Goal: Transaction & Acquisition: Purchase product/service

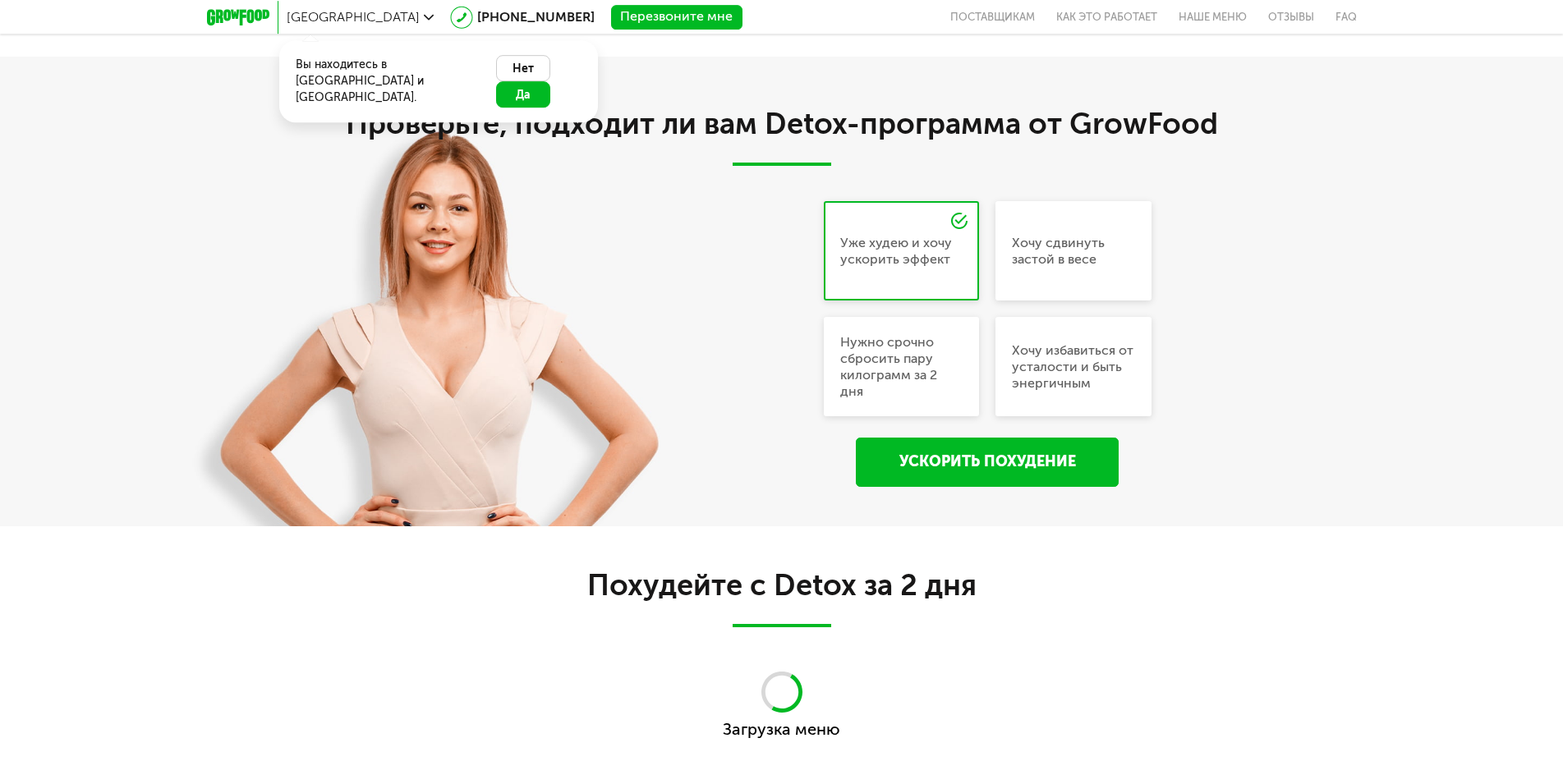
scroll to position [837, 0]
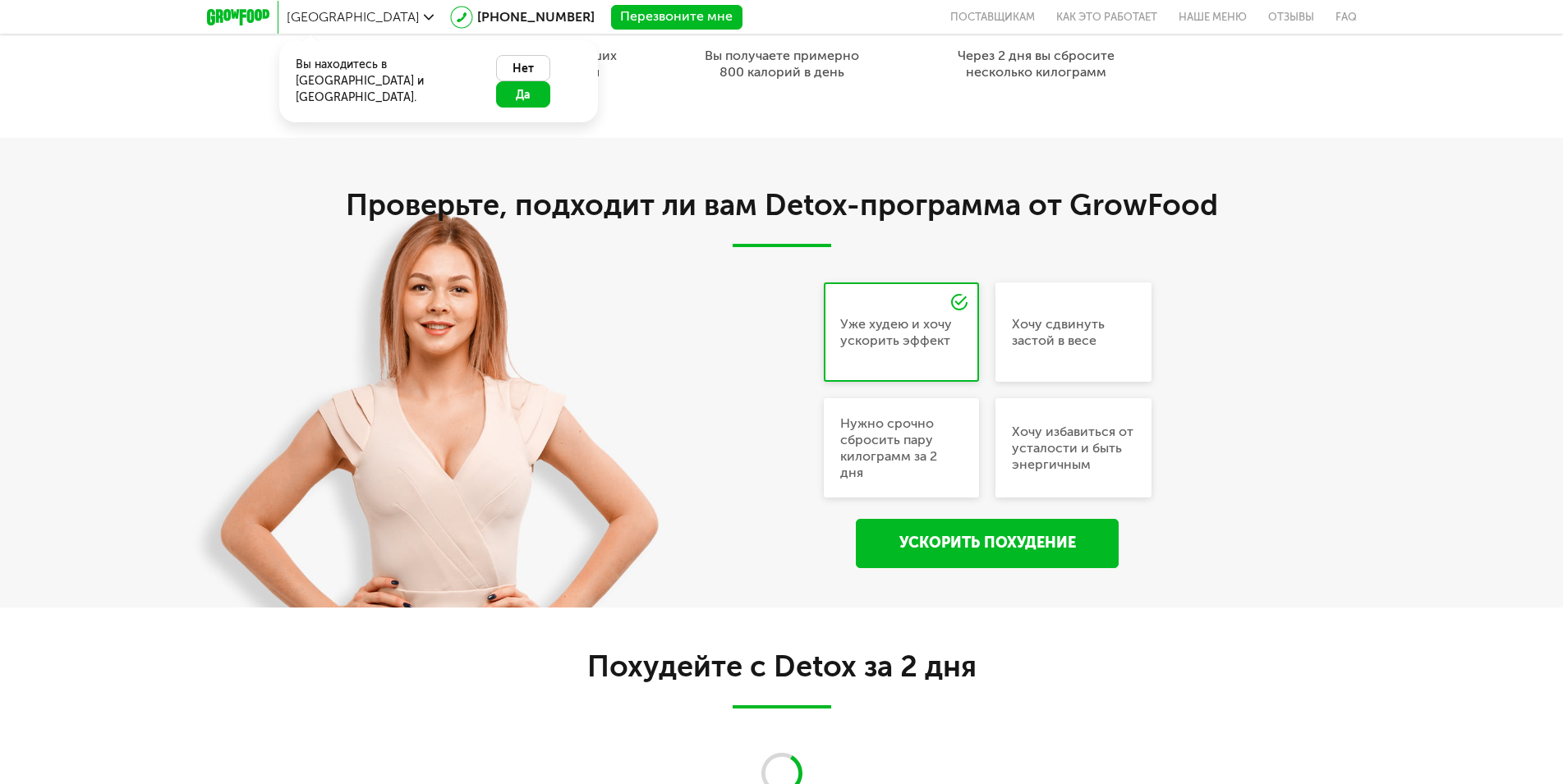
click at [550, 82] on button "Да" at bounding box center [523, 94] width 54 height 27
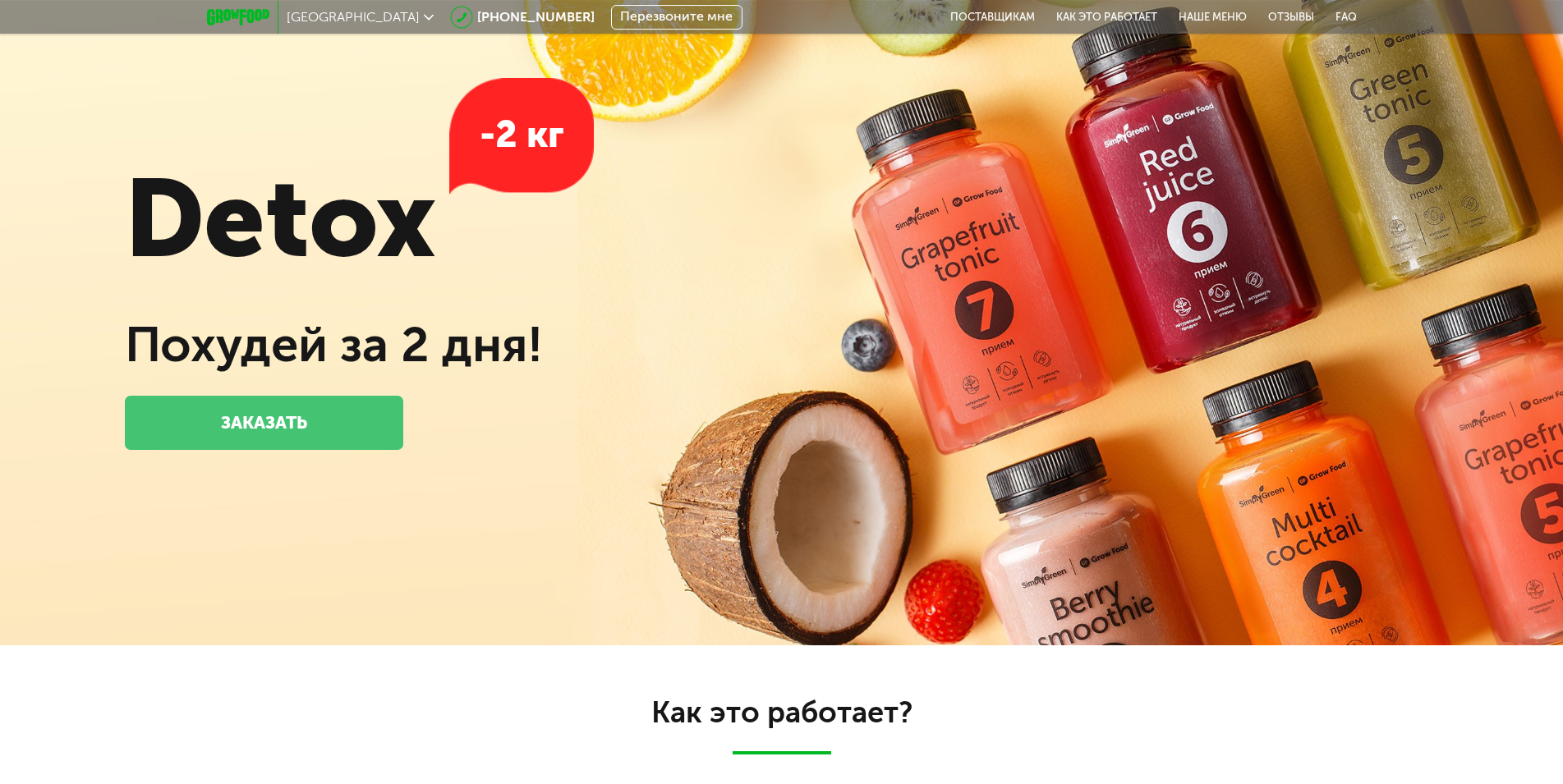
scroll to position [0, 0]
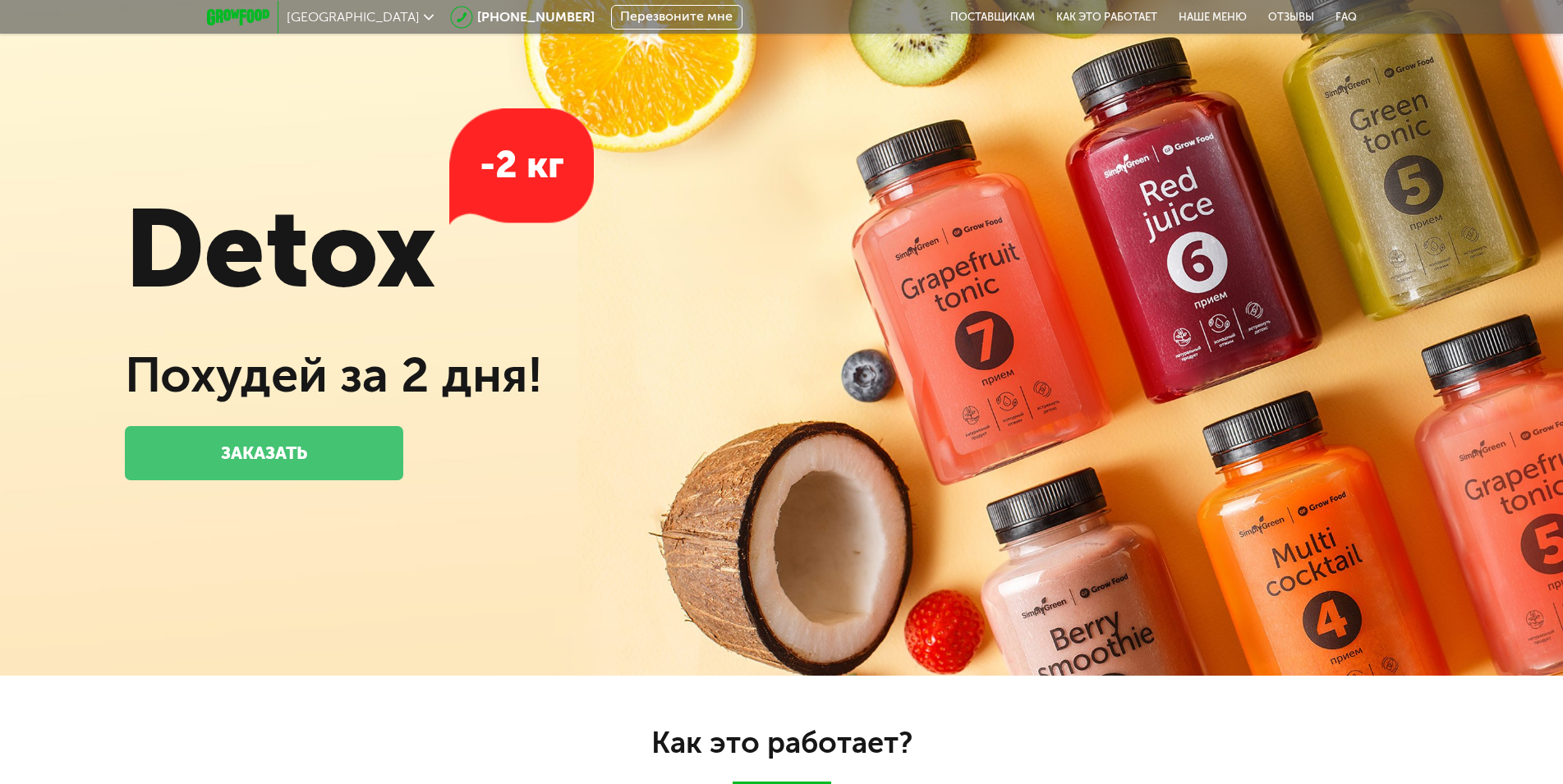
click at [352, 457] on link "ЗАКАЗАТЬ" at bounding box center [263, 453] width 277 height 54
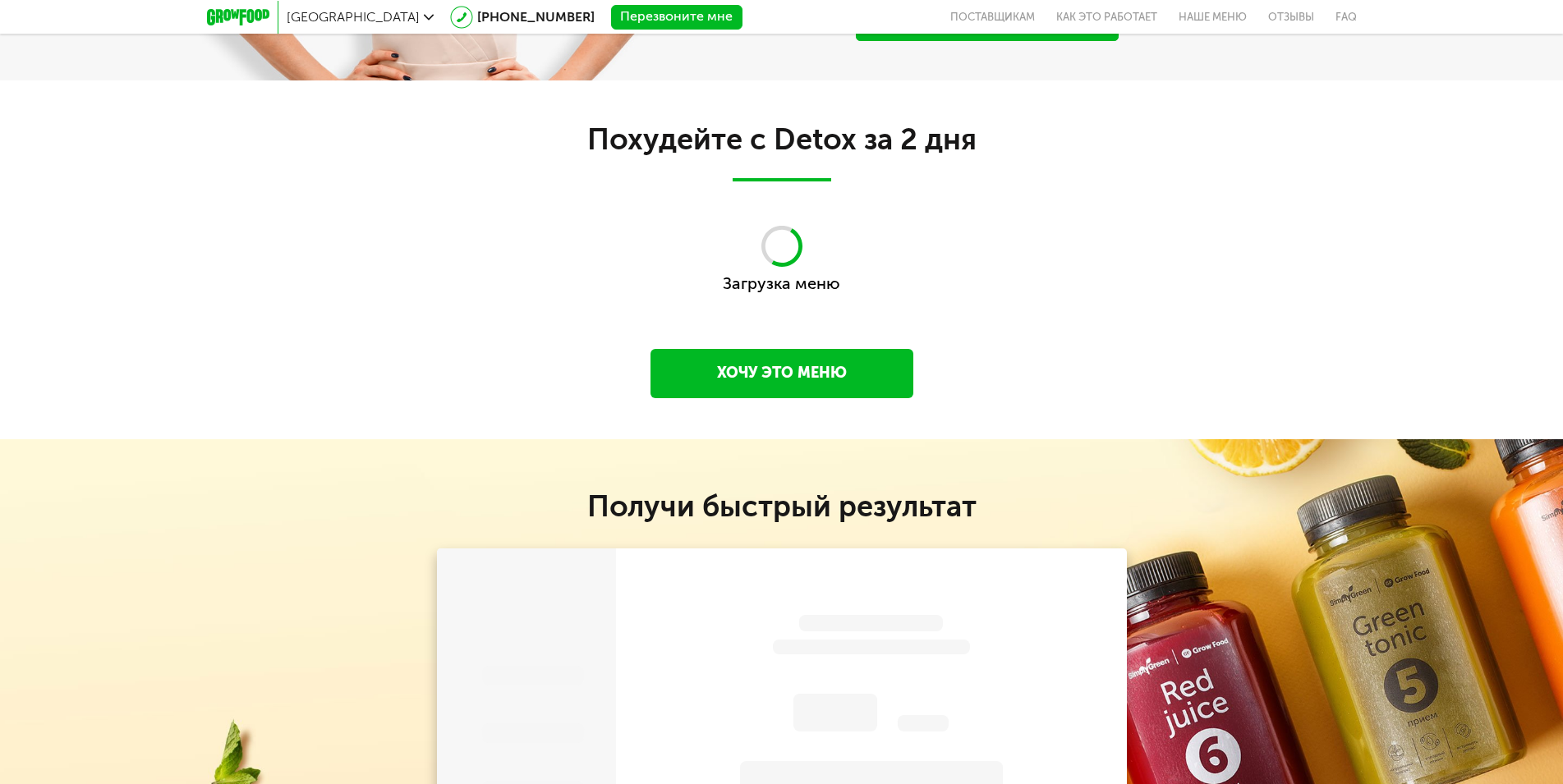
scroll to position [1776, 0]
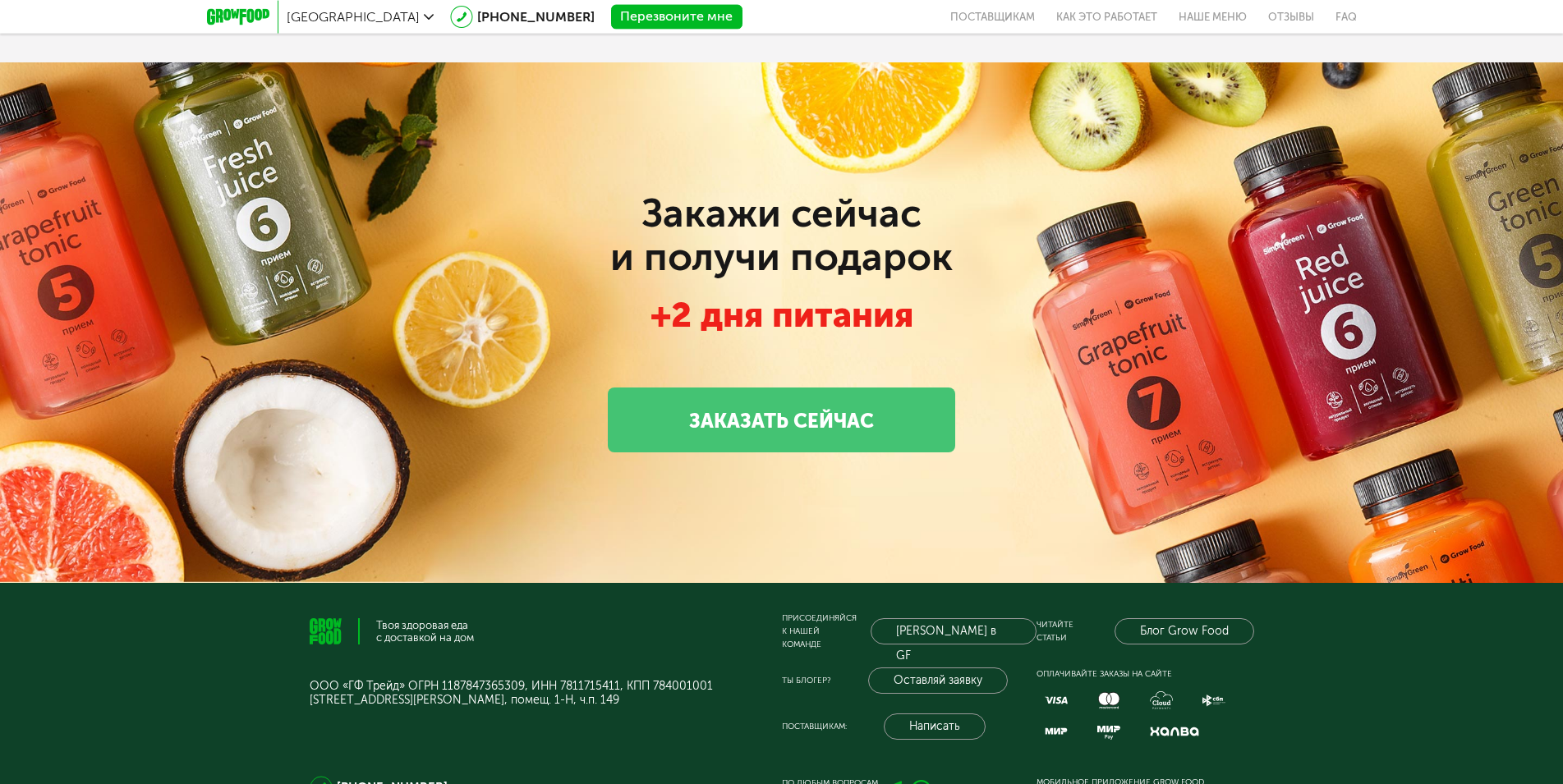
scroll to position [3786, 0]
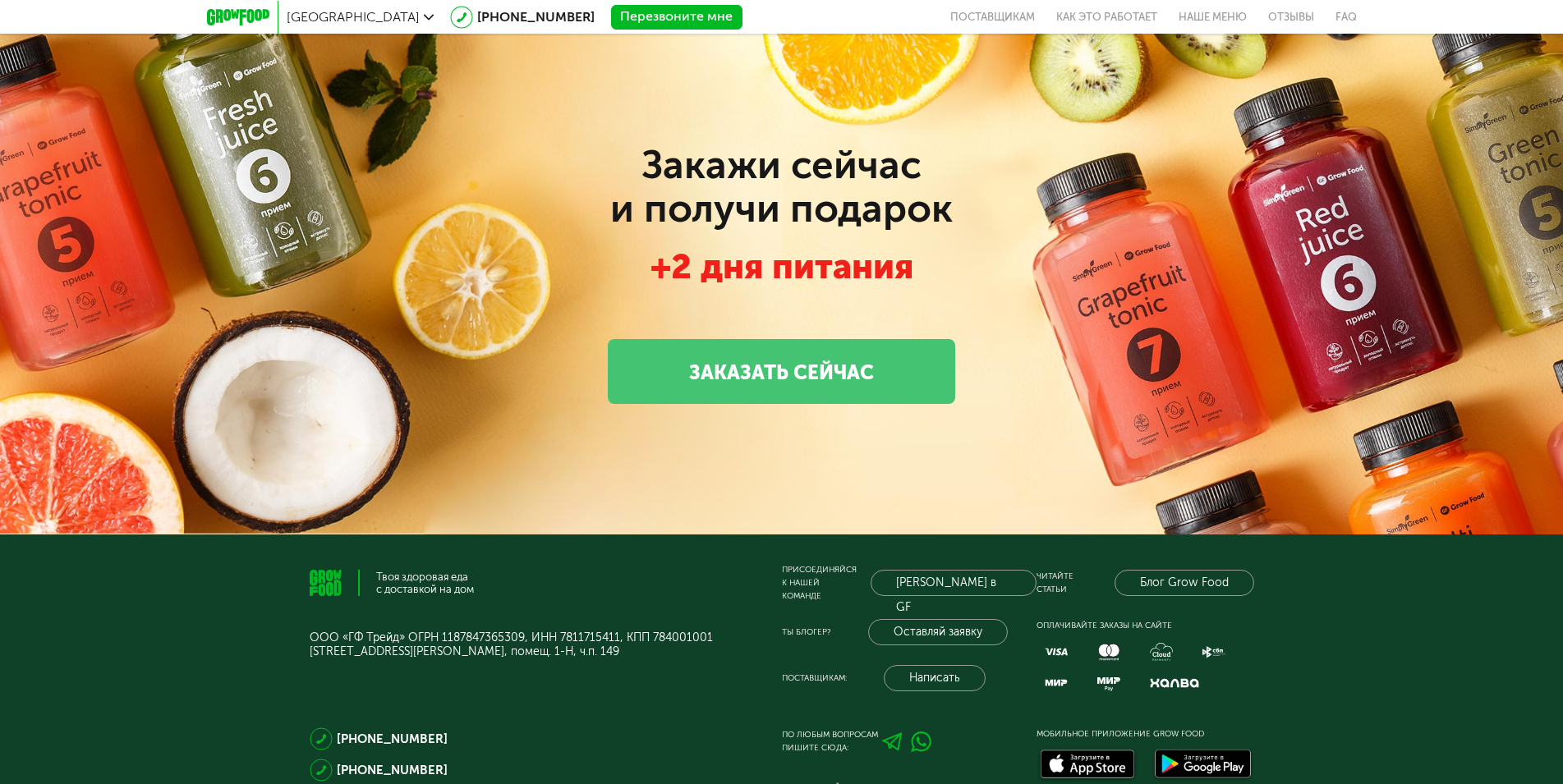
click at [713, 384] on link "Заказать сейчас" at bounding box center [781, 371] width 347 height 65
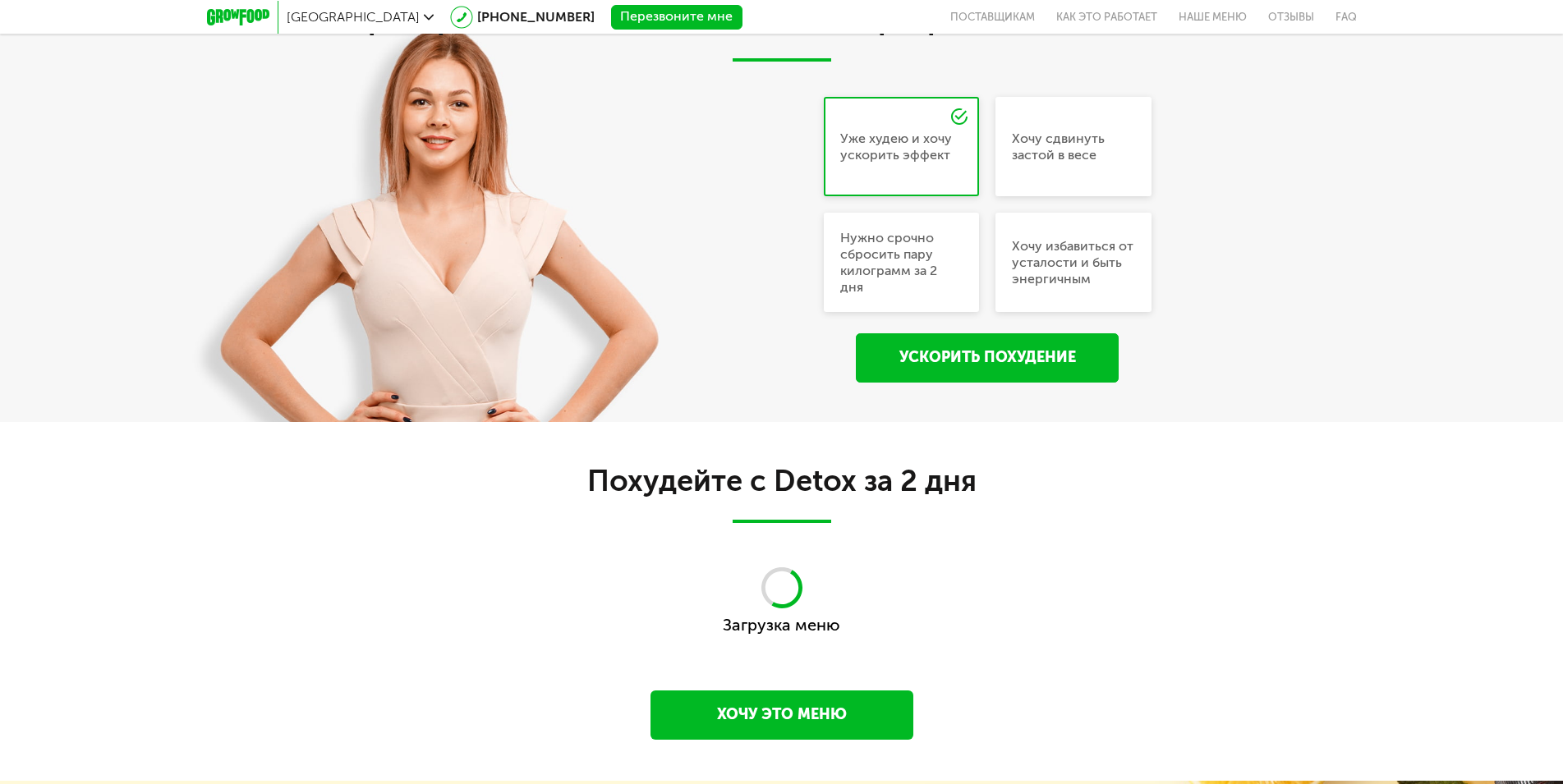
scroll to position [1106, 0]
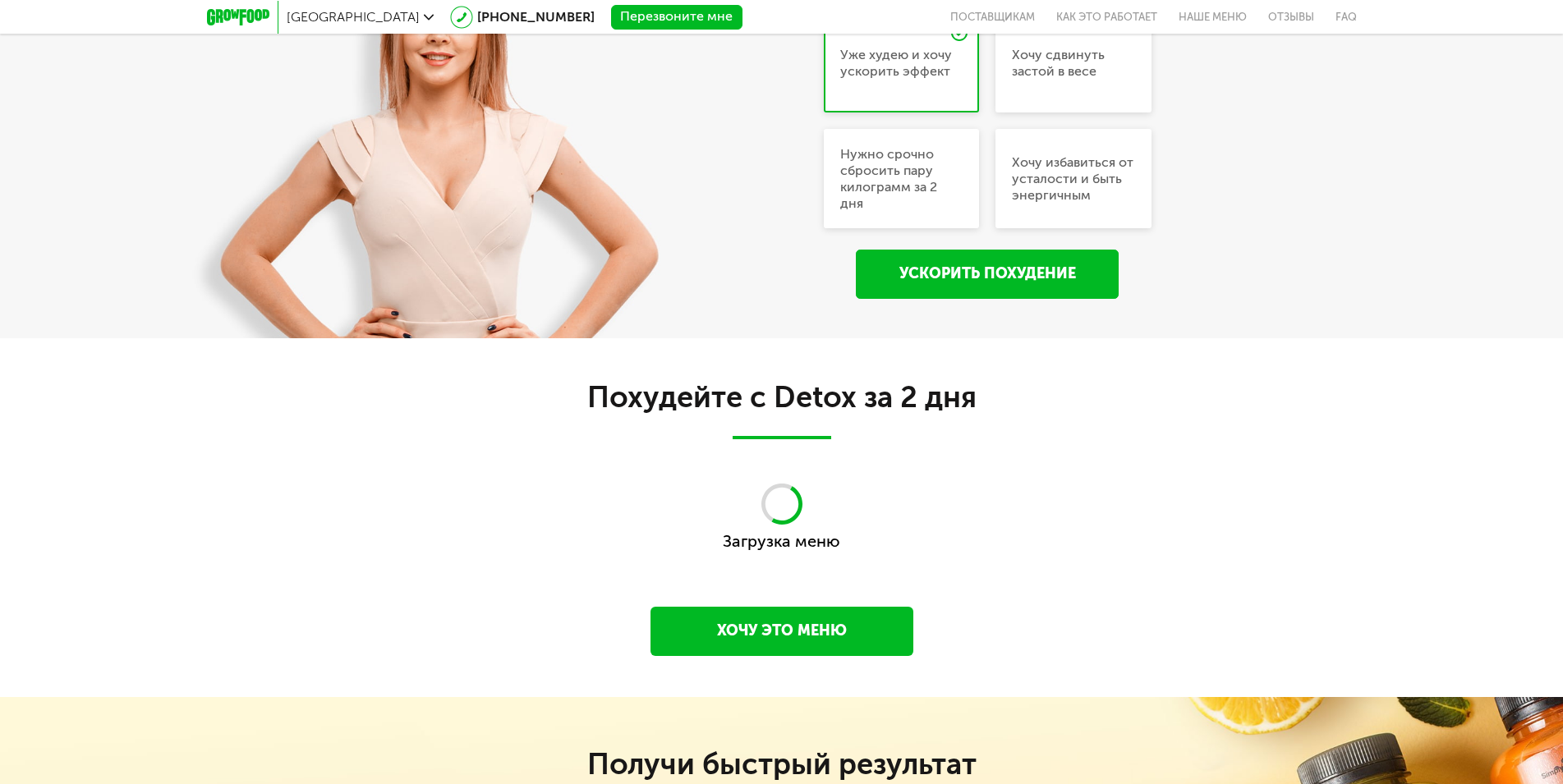
click at [1077, 80] on div "Хочу сдвинуть застой в весе" at bounding box center [1073, 63] width 123 height 32
click at [1020, 278] on link "Ускорить похудение" at bounding box center [987, 274] width 262 height 49
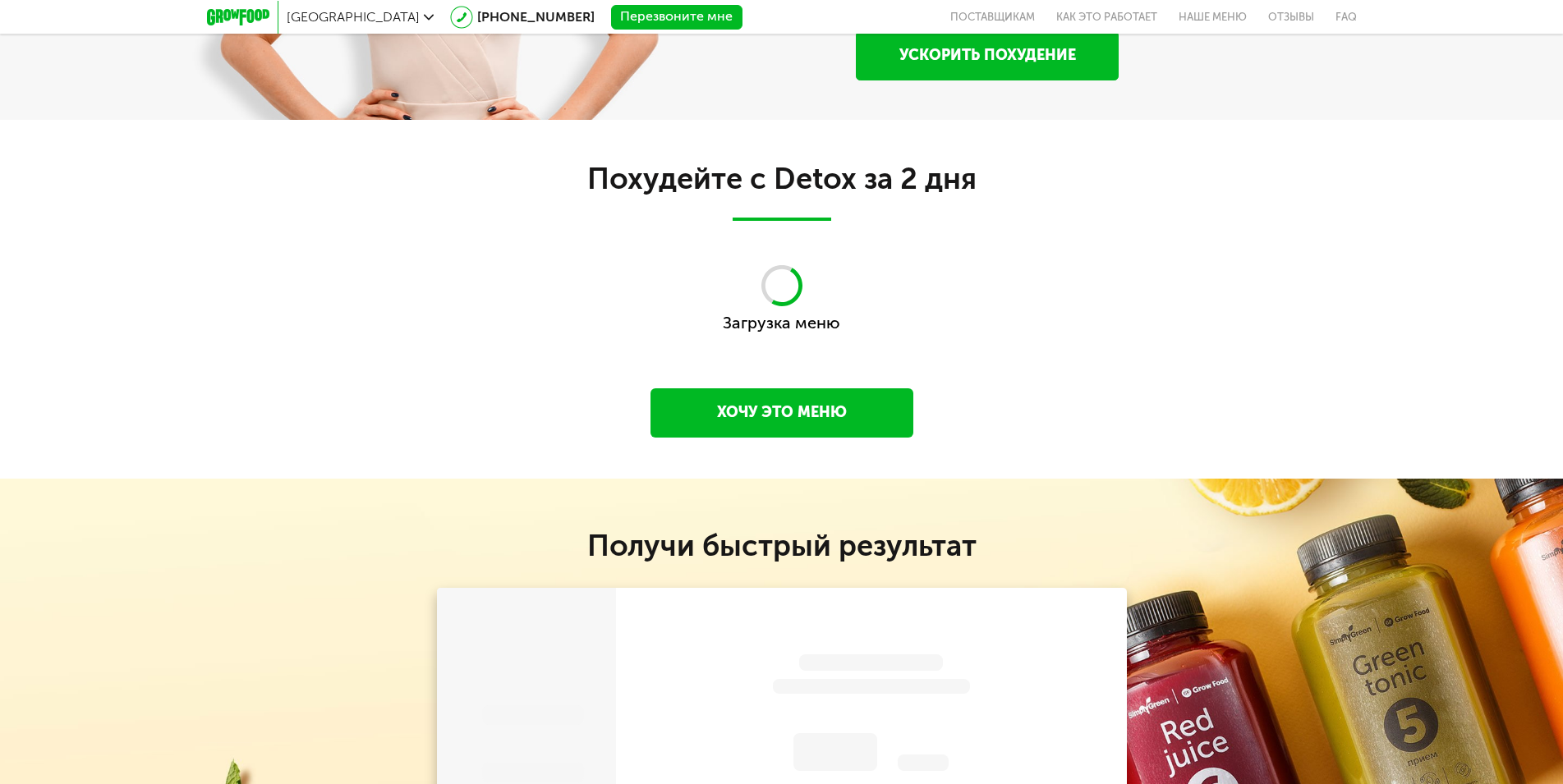
scroll to position [1776, 0]
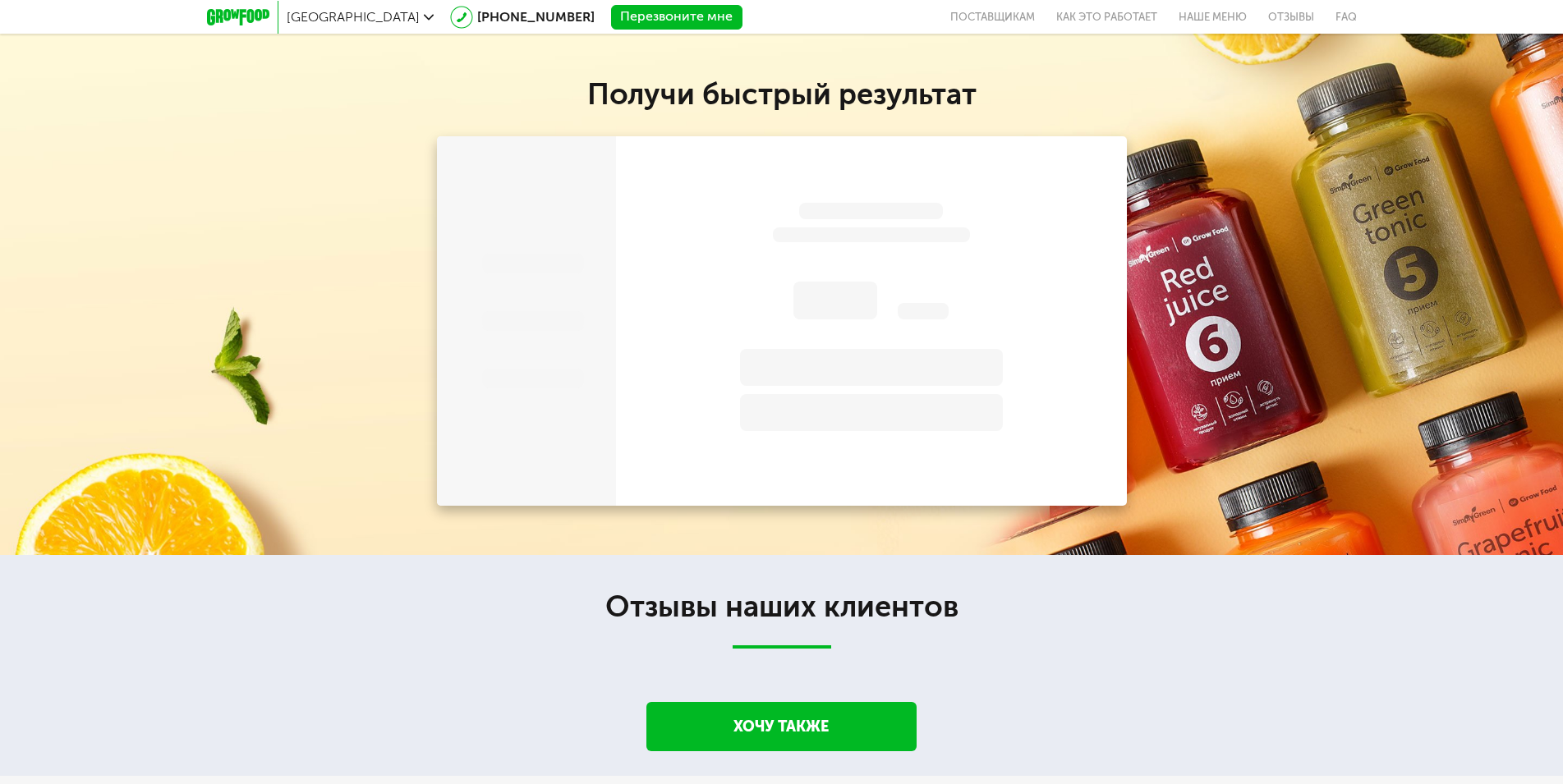
click at [260, 11] on icon at bounding box center [239, 17] width 63 height 17
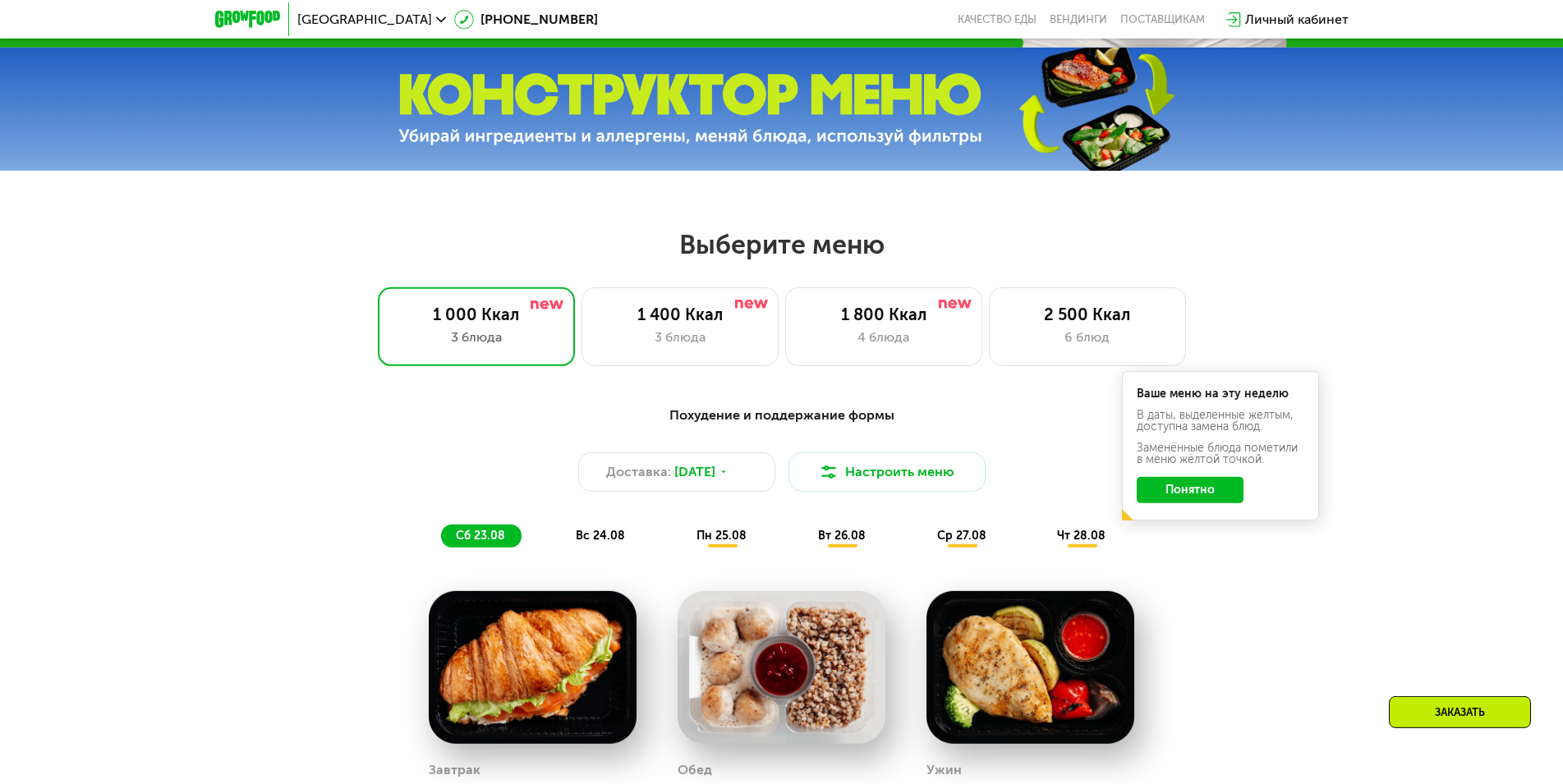
scroll to position [670, 0]
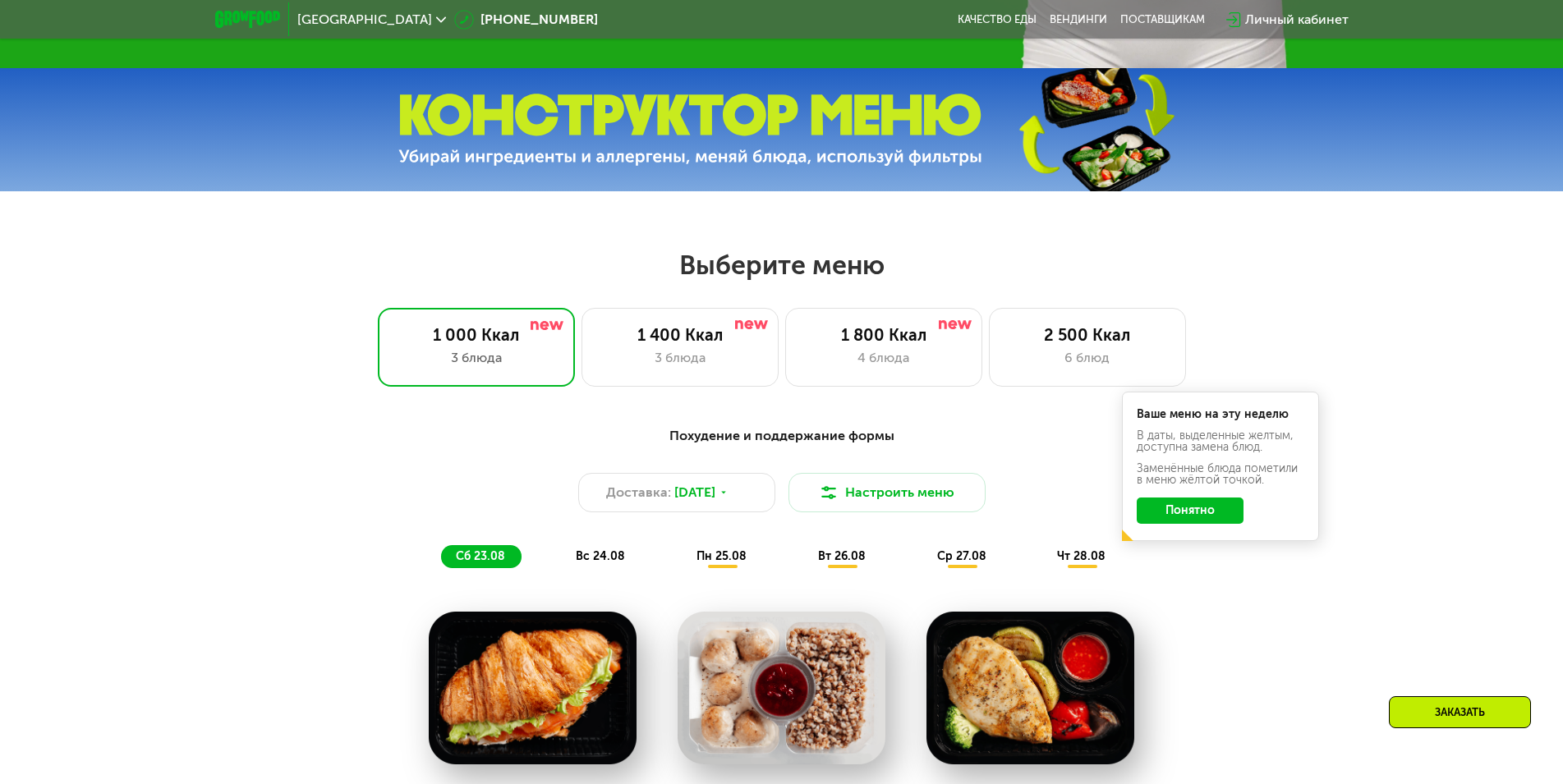
drag, startPoint x: 1222, startPoint y: 513, endPoint x: 1246, endPoint y: 503, distance: 26.0
click at [1221, 513] on button "Понятно" at bounding box center [1190, 510] width 107 height 27
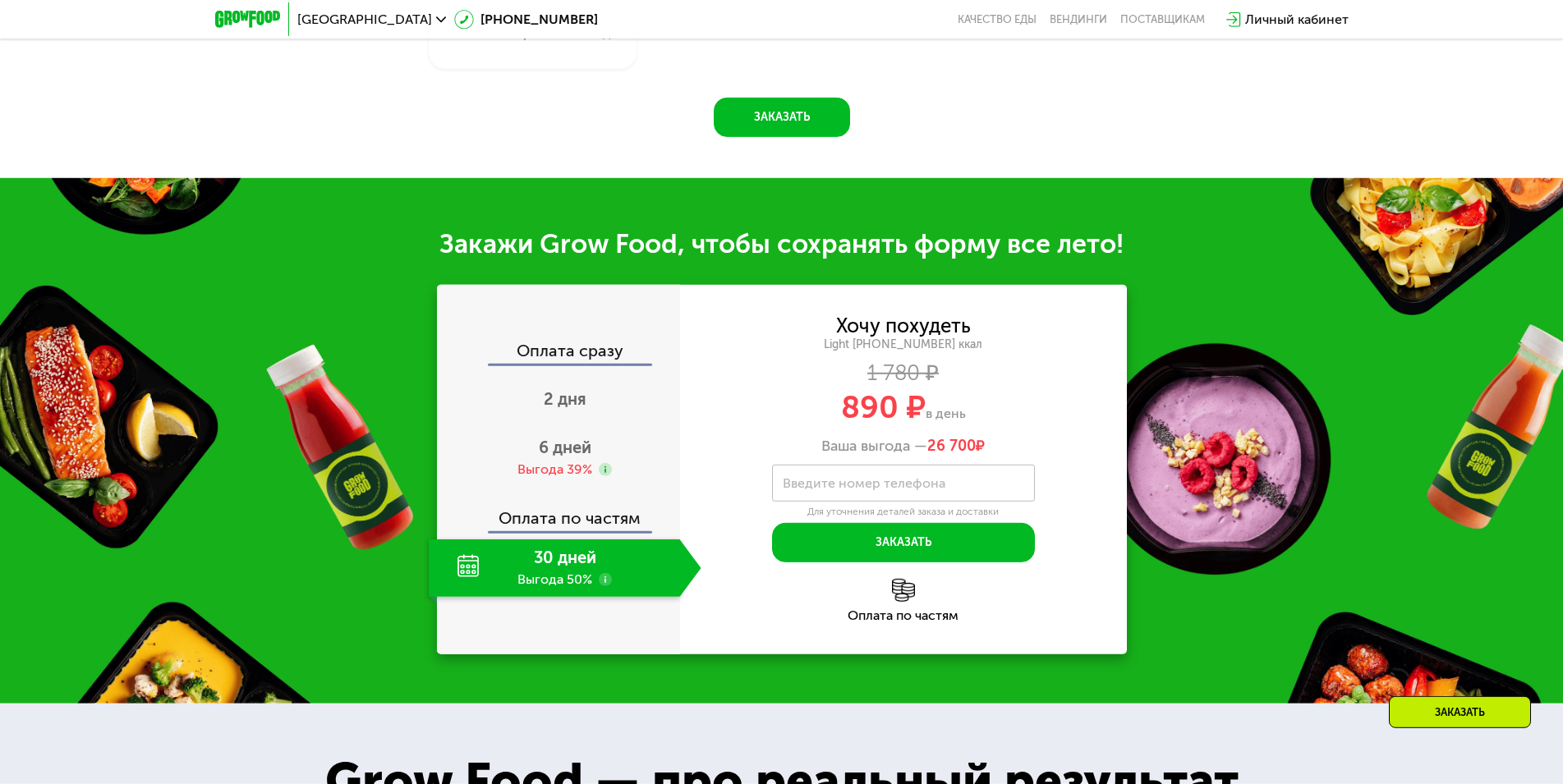
scroll to position [1675, 0]
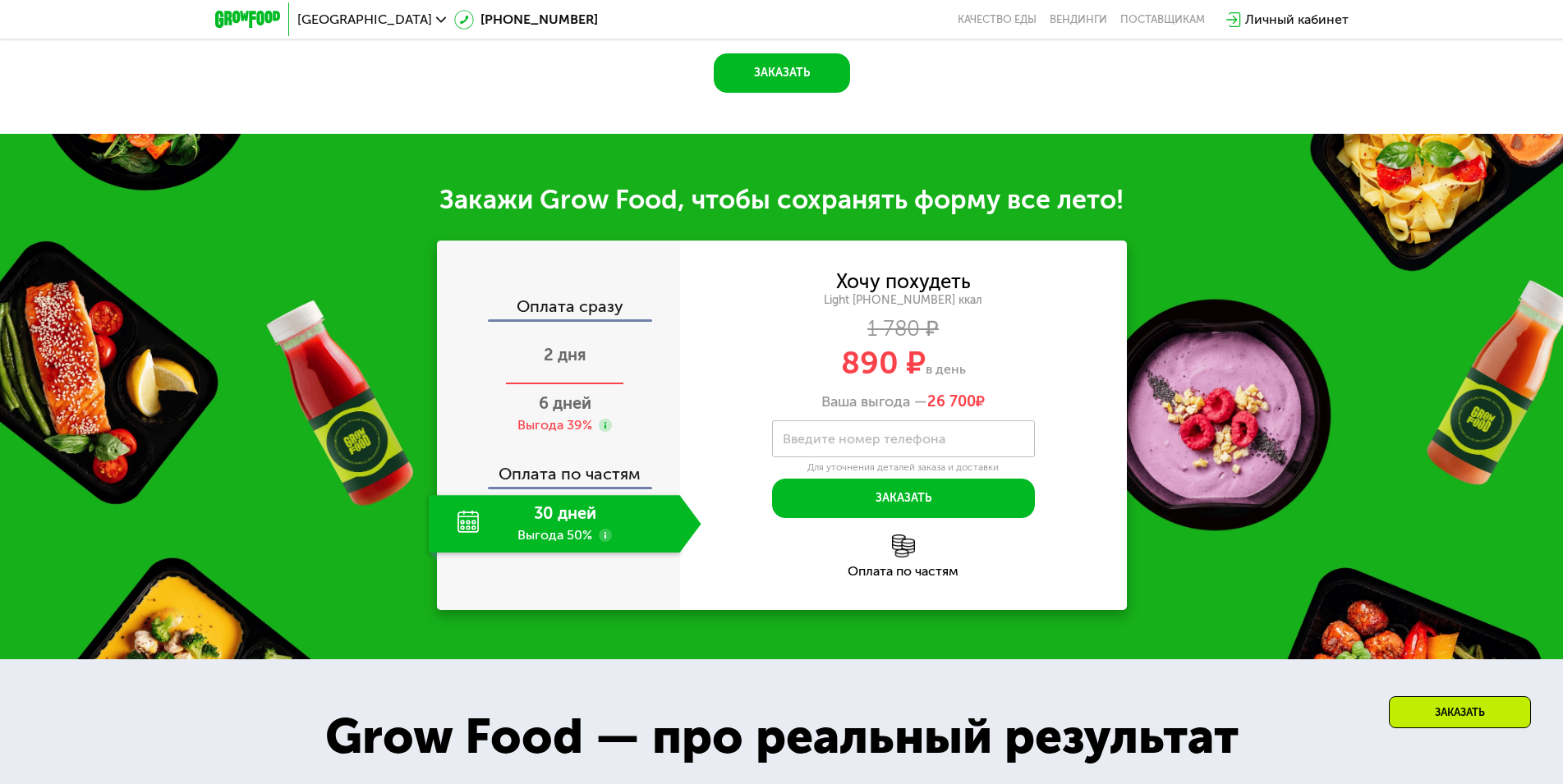
click at [583, 358] on span "2 дня" at bounding box center [564, 355] width 42 height 20
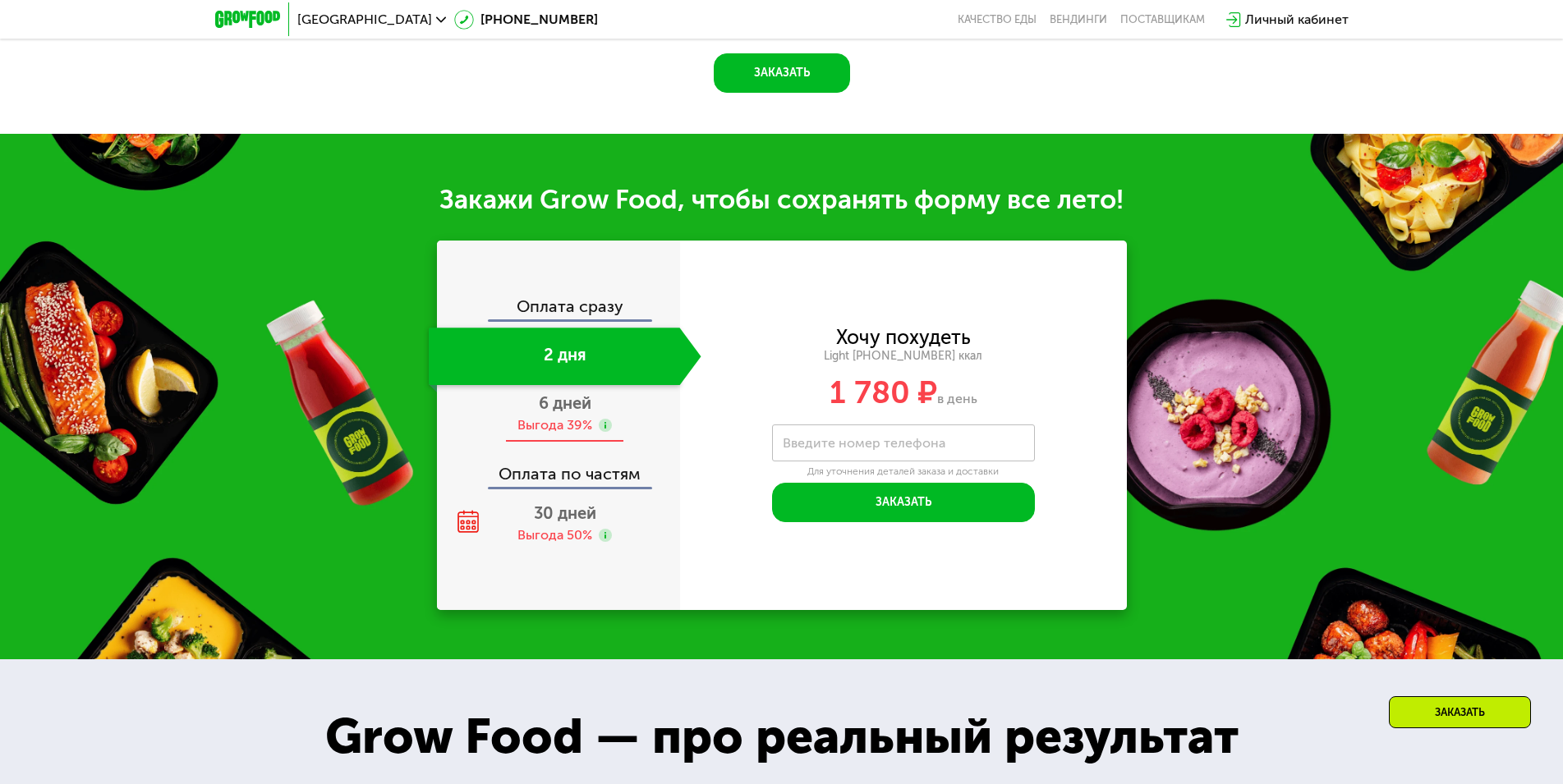
click at [578, 409] on span "6 дней" at bounding box center [564, 403] width 52 height 20
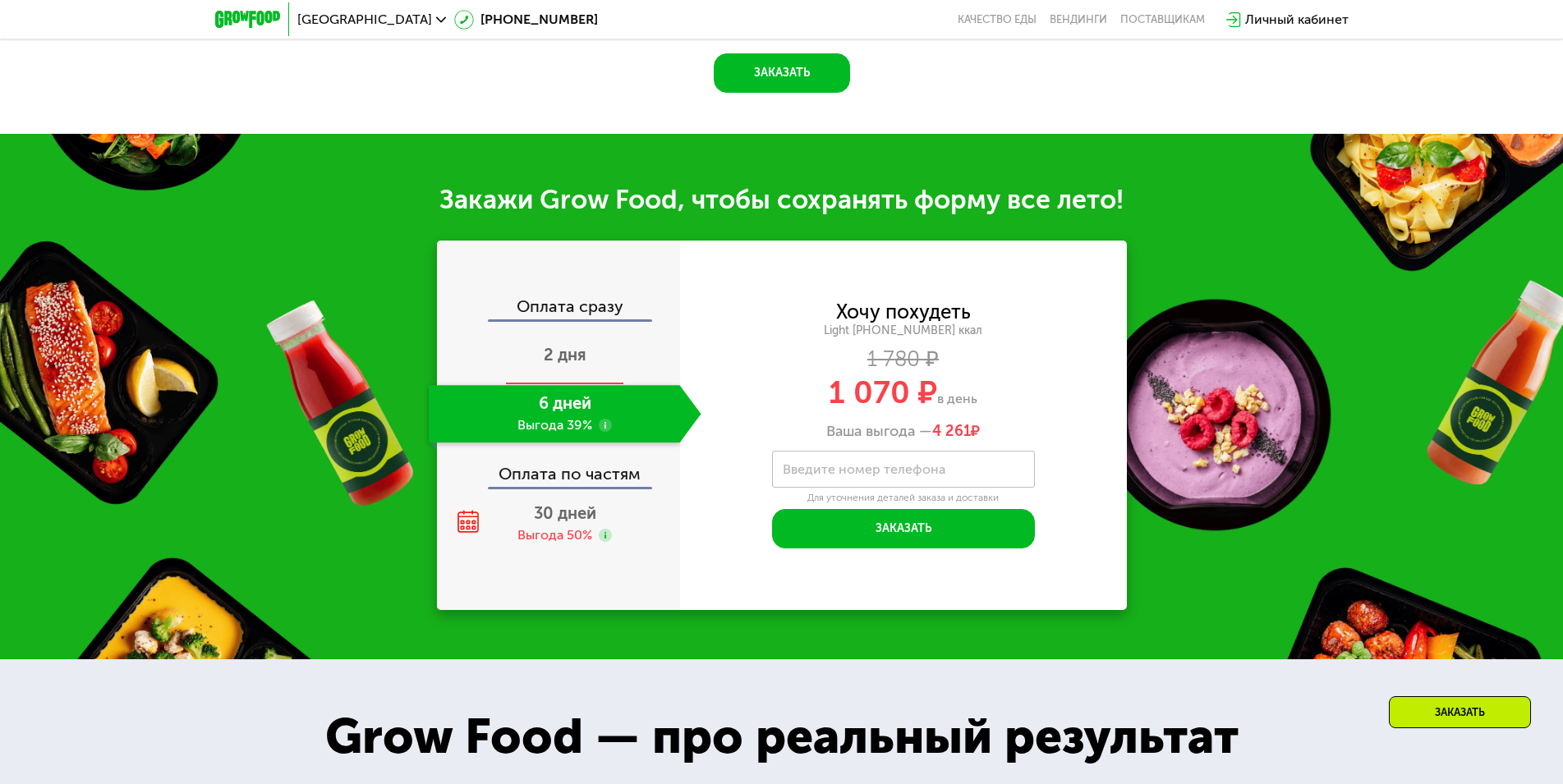
click at [566, 351] on div "2 дня" at bounding box center [564, 356] width 272 height 57
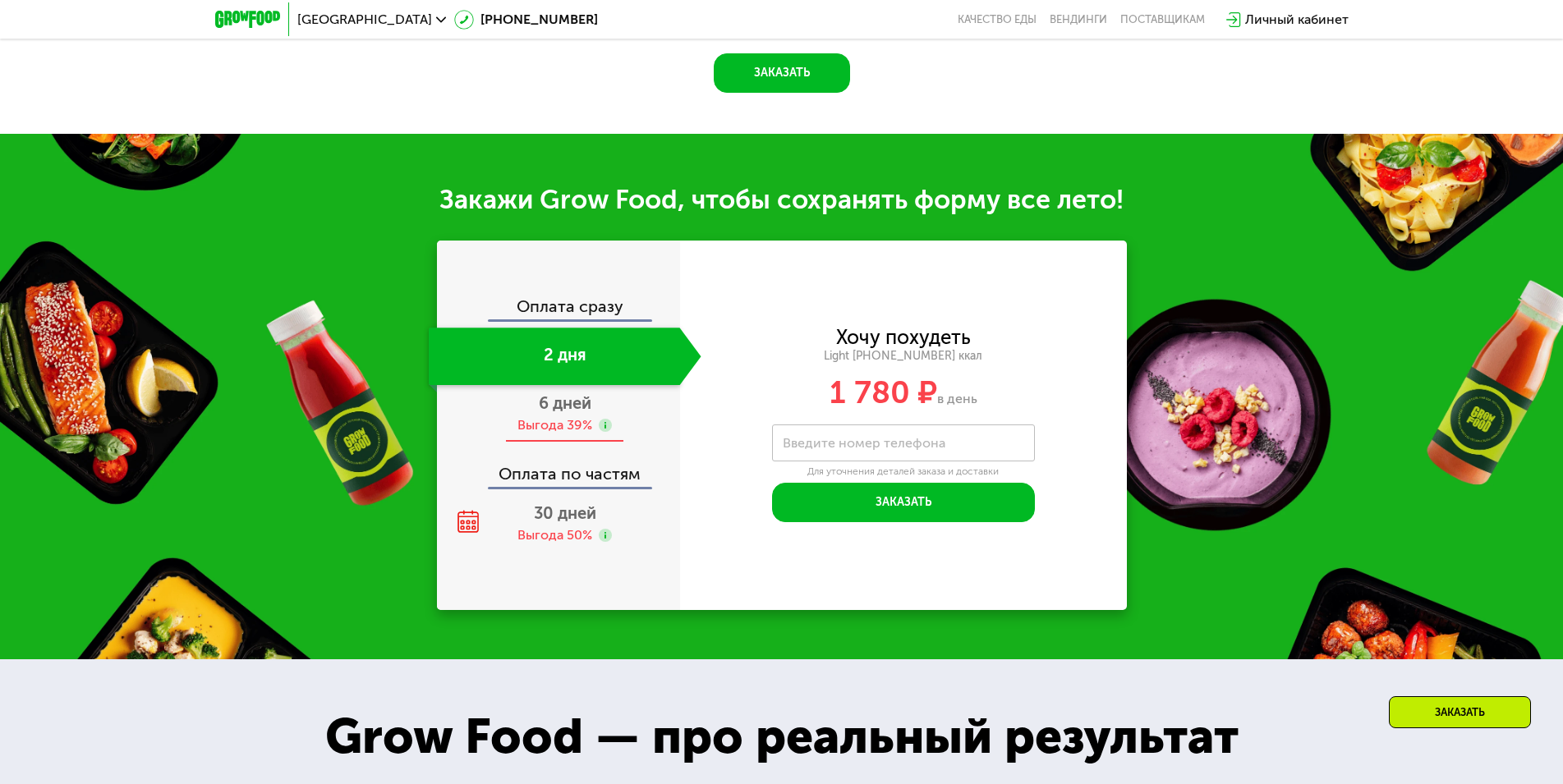
click at [563, 413] on span "6 дней" at bounding box center [564, 403] width 52 height 20
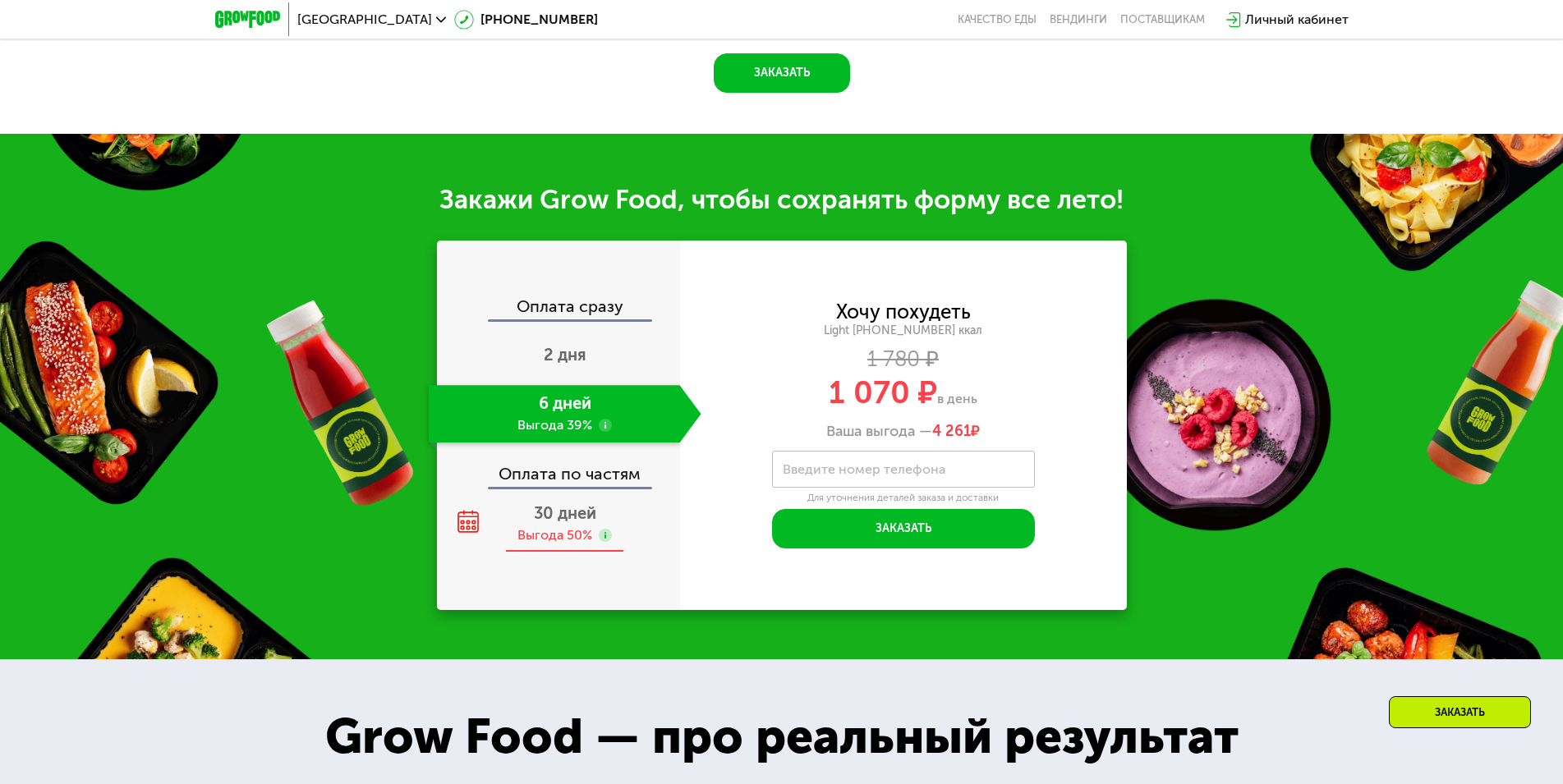
click at [561, 513] on span "30 дней" at bounding box center [565, 513] width 63 height 20
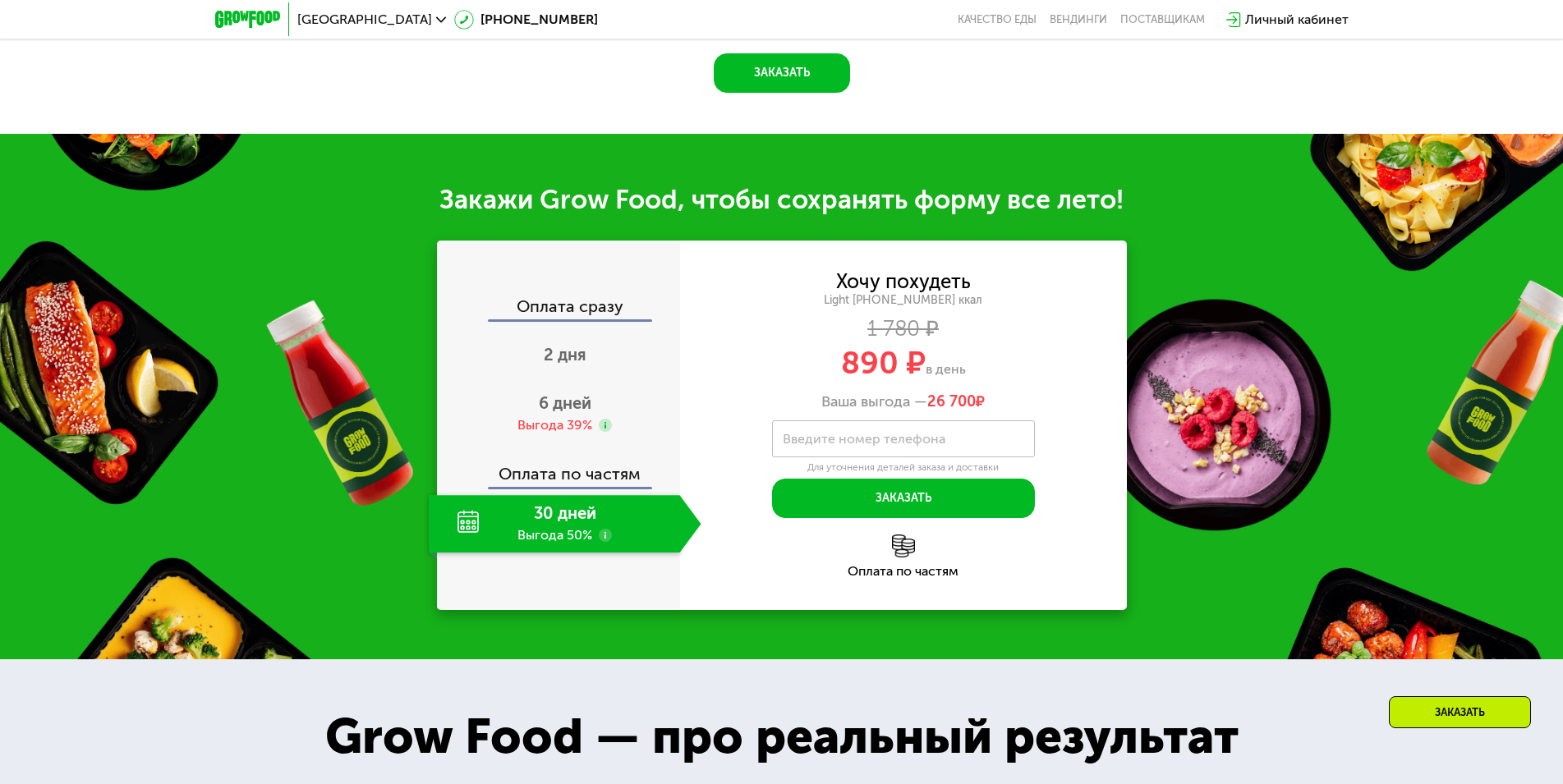
click at [567, 482] on div "Оплата по частям" at bounding box center [559, 468] width 242 height 37
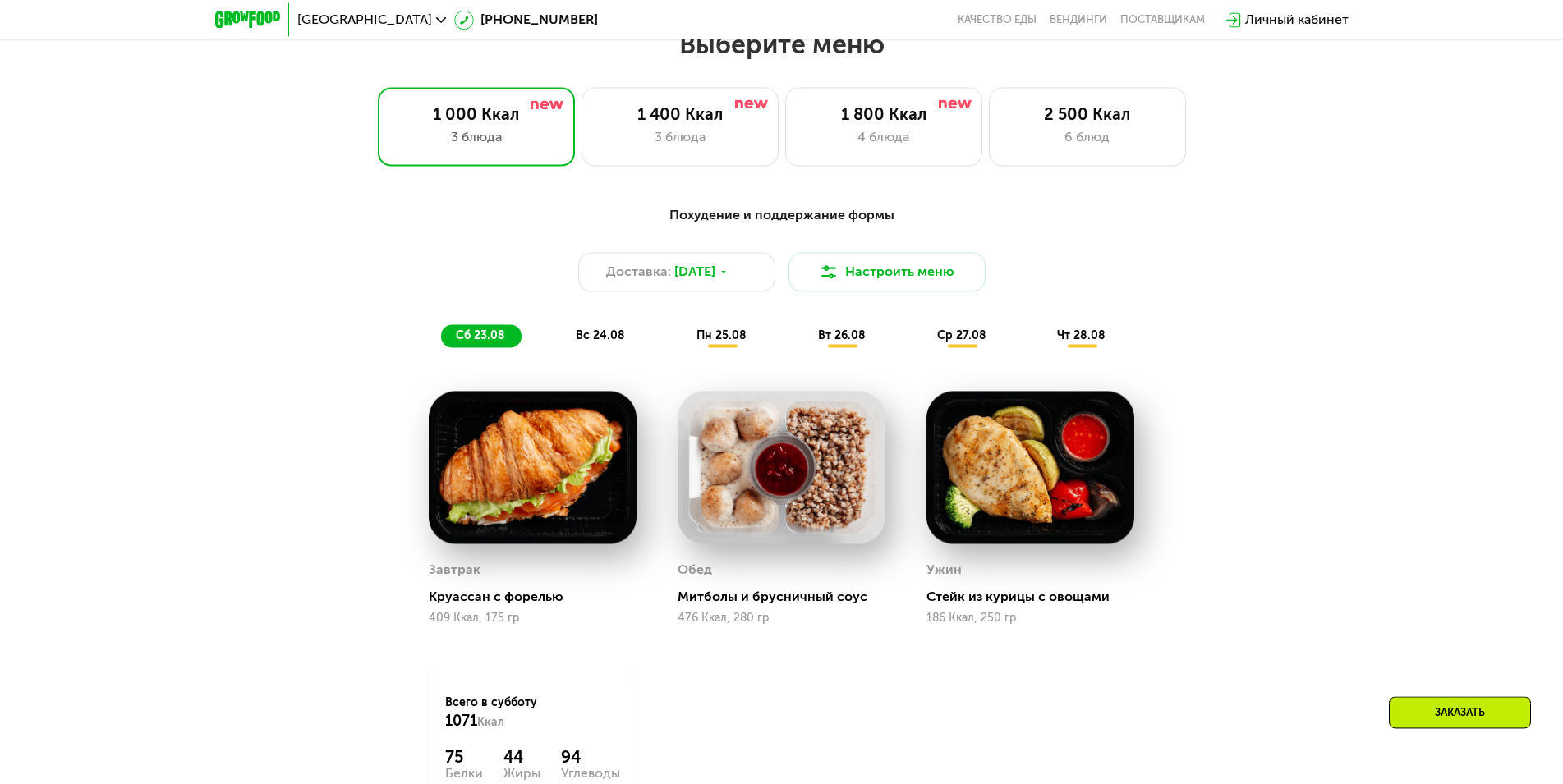
scroll to position [922, 0]
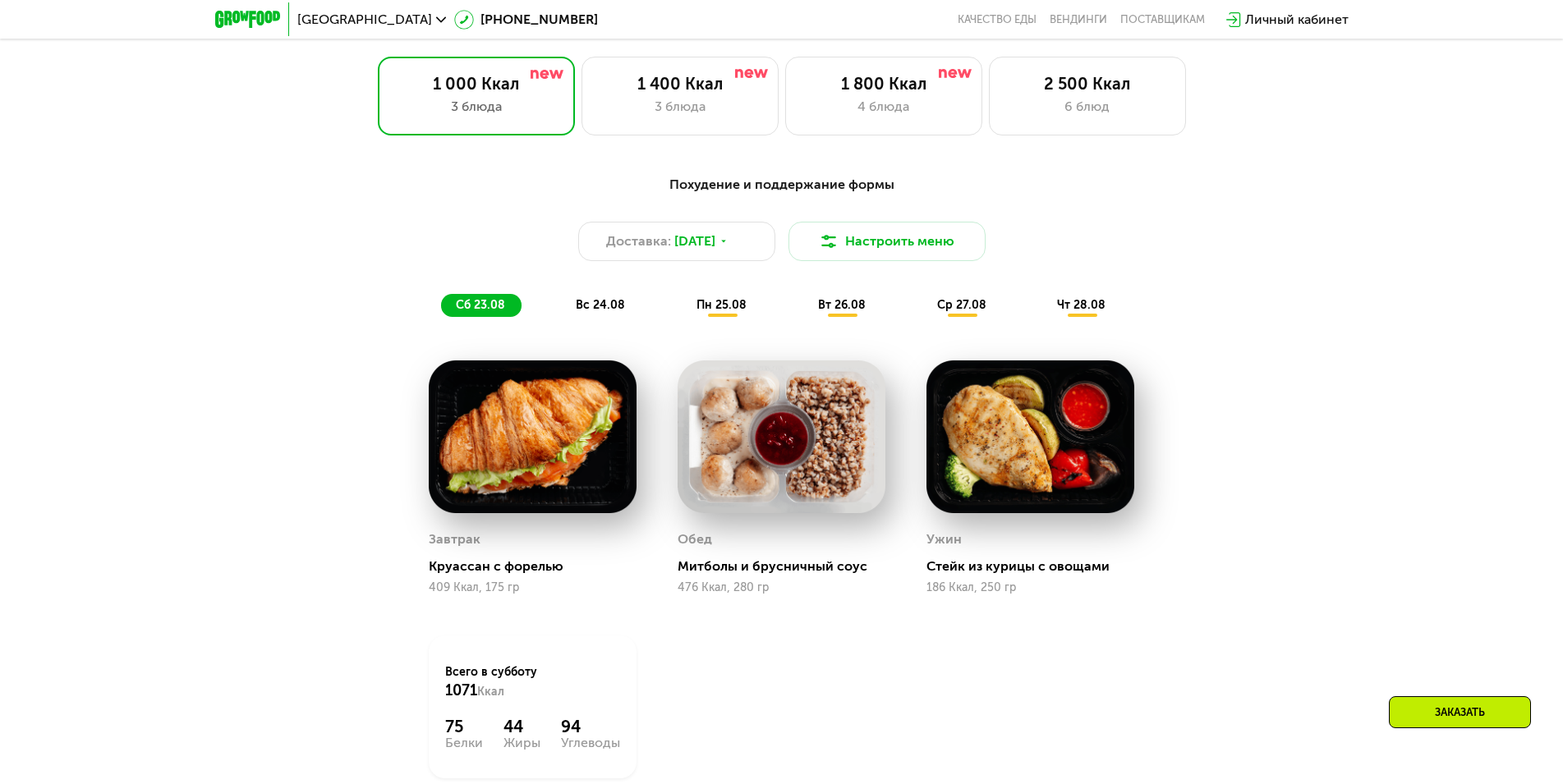
click at [601, 307] on span "вс 24.08" at bounding box center [601, 305] width 49 height 14
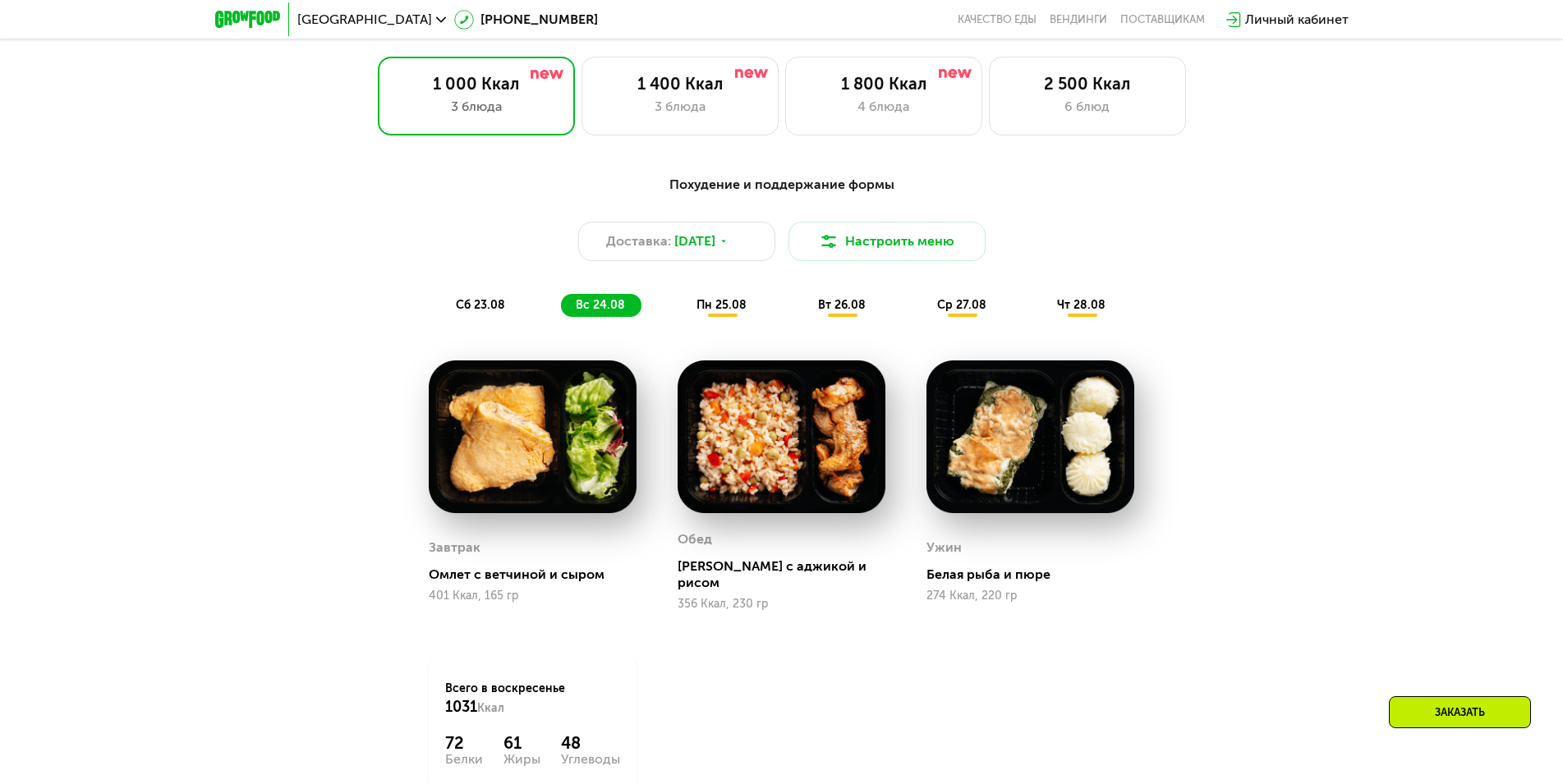
click at [724, 310] on span "пн 25.08" at bounding box center [722, 305] width 50 height 14
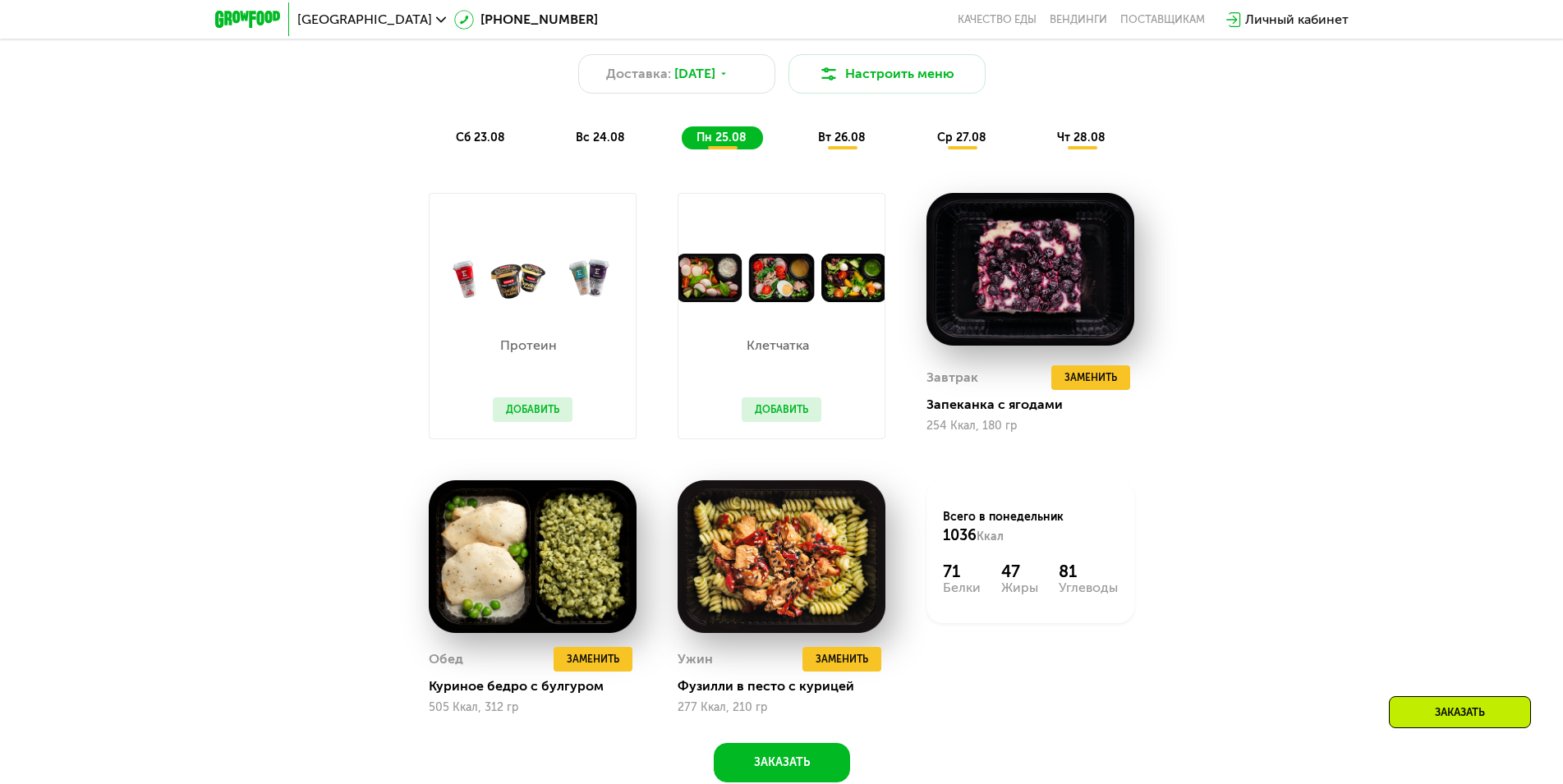
scroll to position [1005, 0]
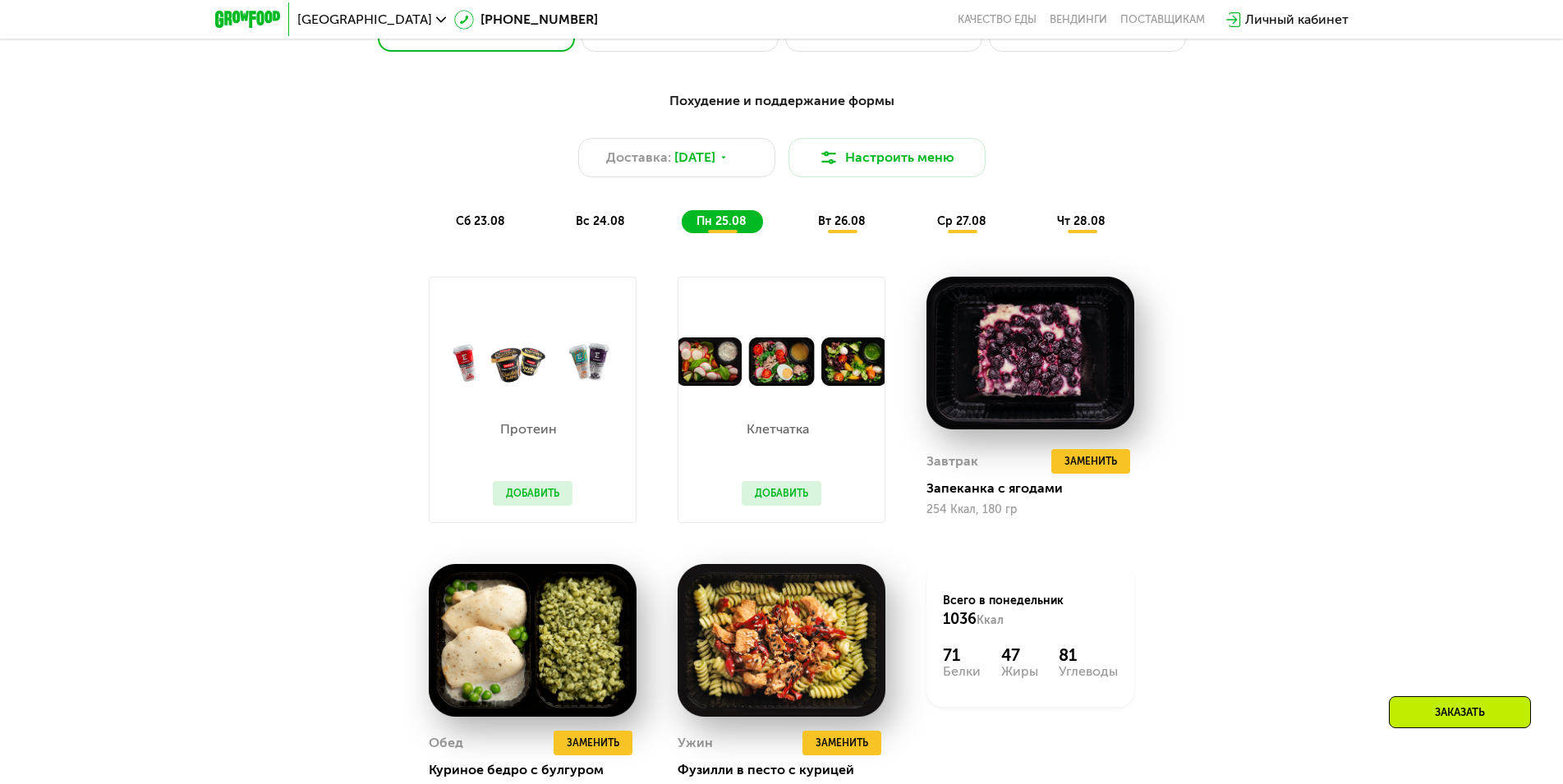
click at [860, 224] on span "вт 26.08" at bounding box center [841, 221] width 47 height 14
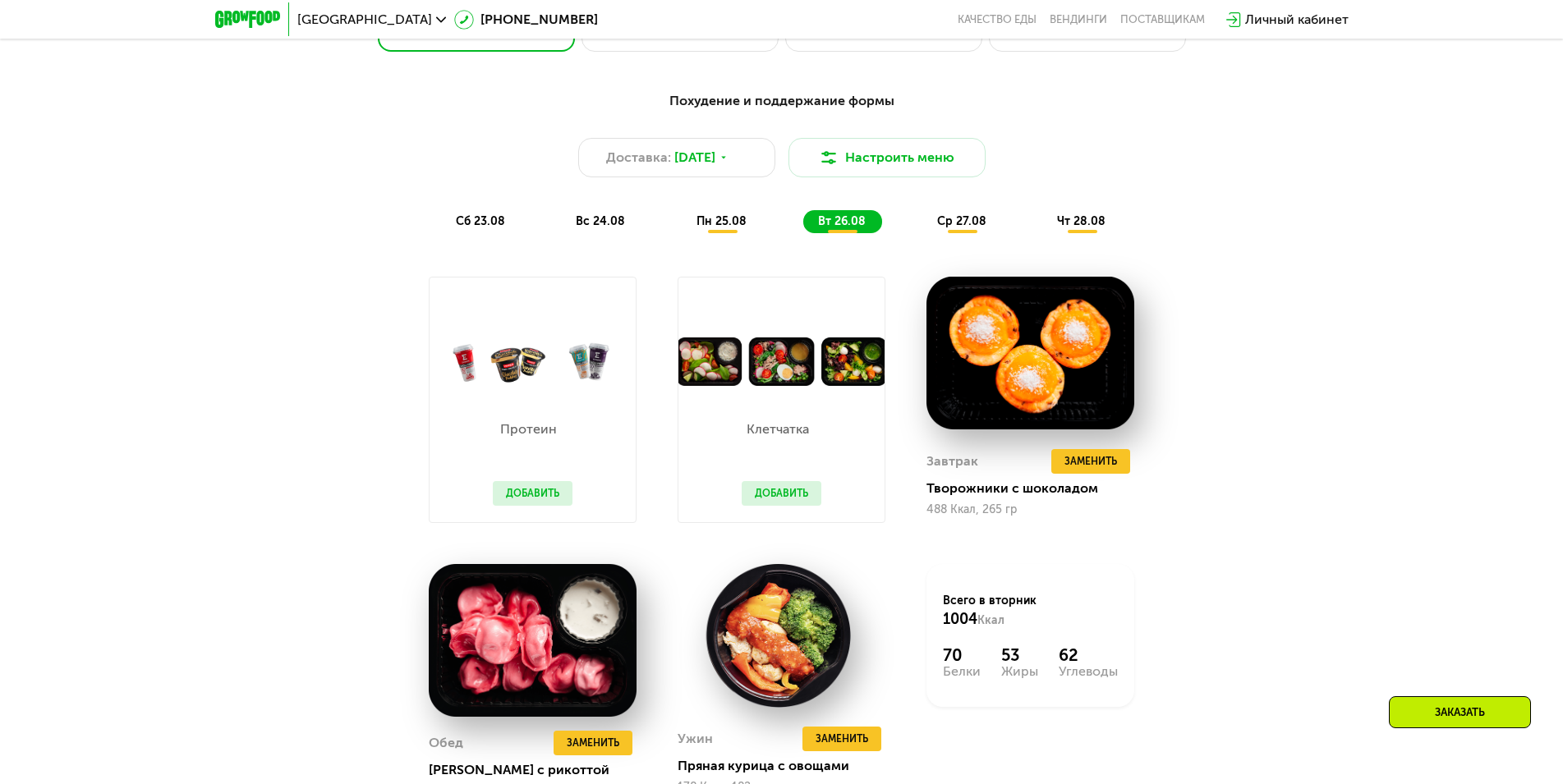
click at [1042, 227] on div "ср 27.08" at bounding box center [1081, 221] width 80 height 23
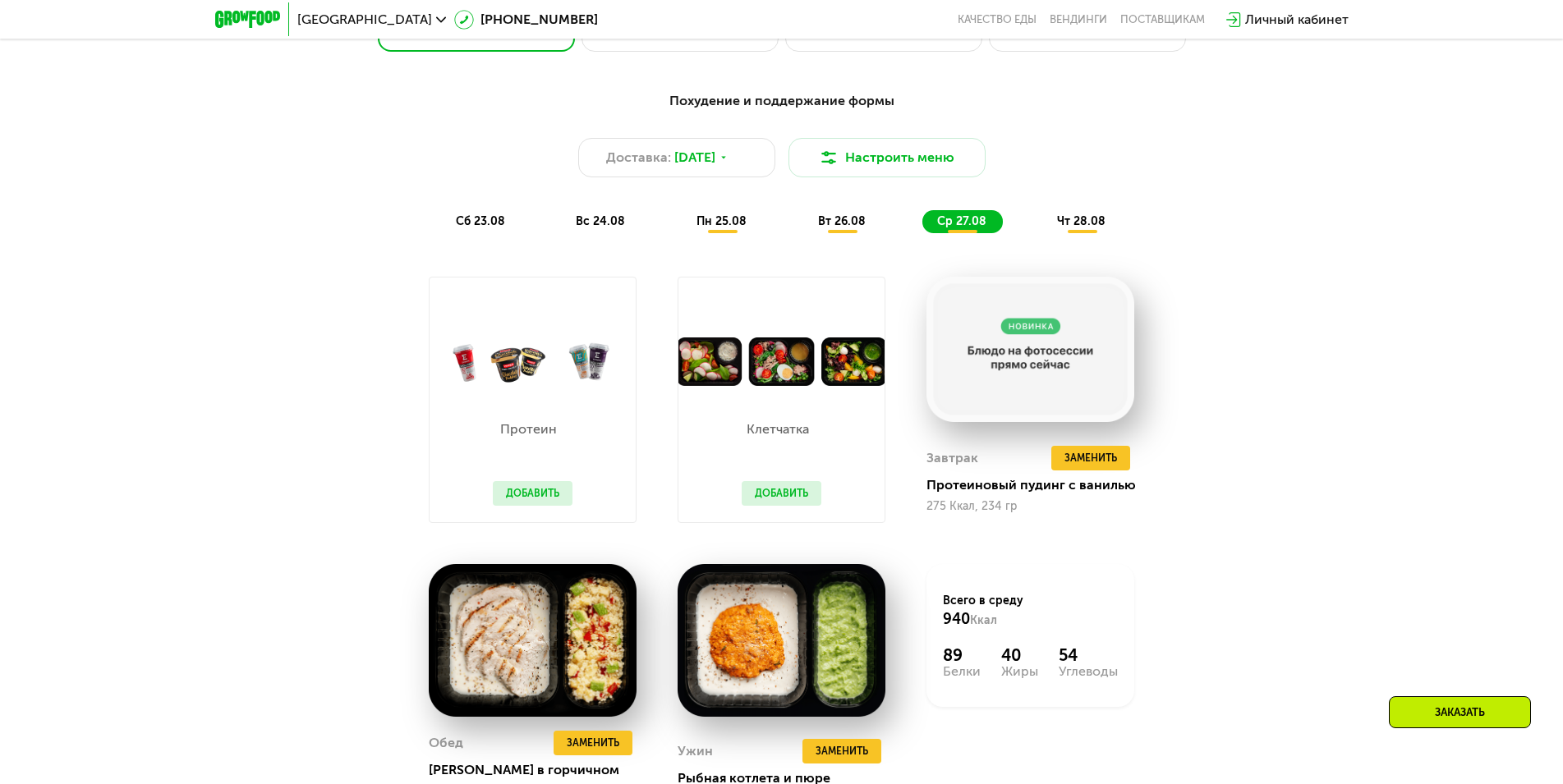
click at [1069, 227] on span "чт 28.08" at bounding box center [1080, 221] width 48 height 14
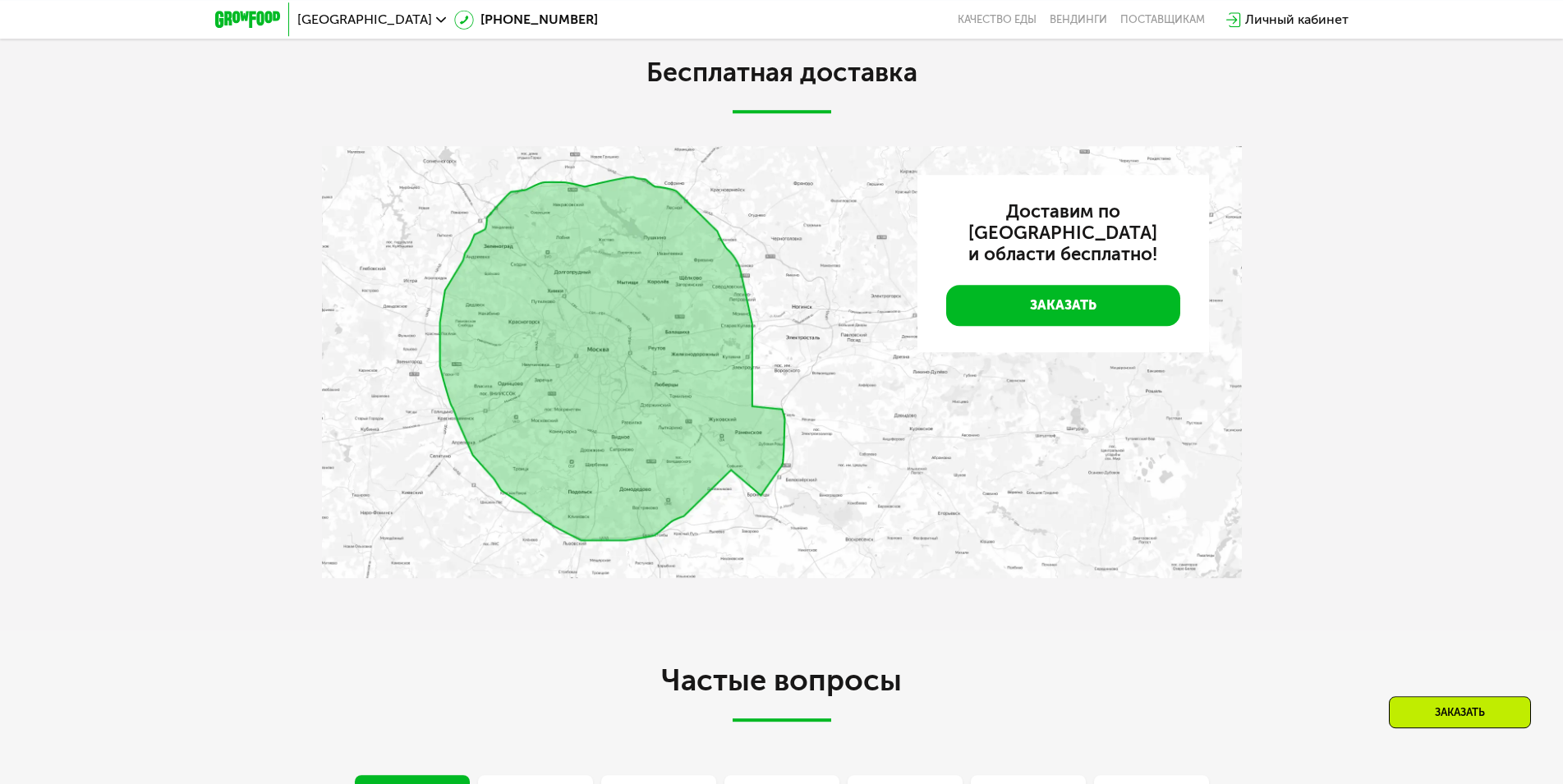
scroll to position [3769, 0]
